Goal: Task Accomplishment & Management: Use online tool/utility

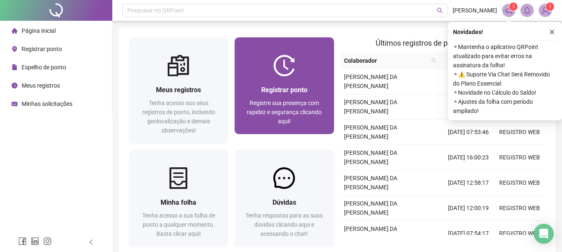
click at [269, 73] on div at bounding box center [283, 66] width 99 height 22
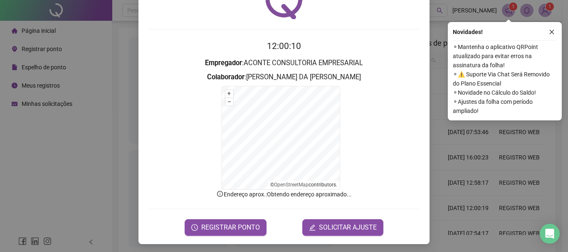
scroll to position [52, 0]
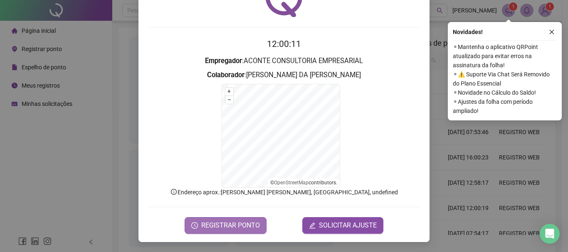
click at [234, 224] on span "REGISTRAR PONTO" at bounding box center [230, 226] width 59 height 10
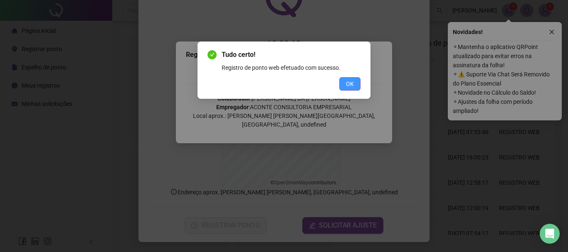
click at [343, 84] on button "OK" at bounding box center [349, 83] width 21 height 13
